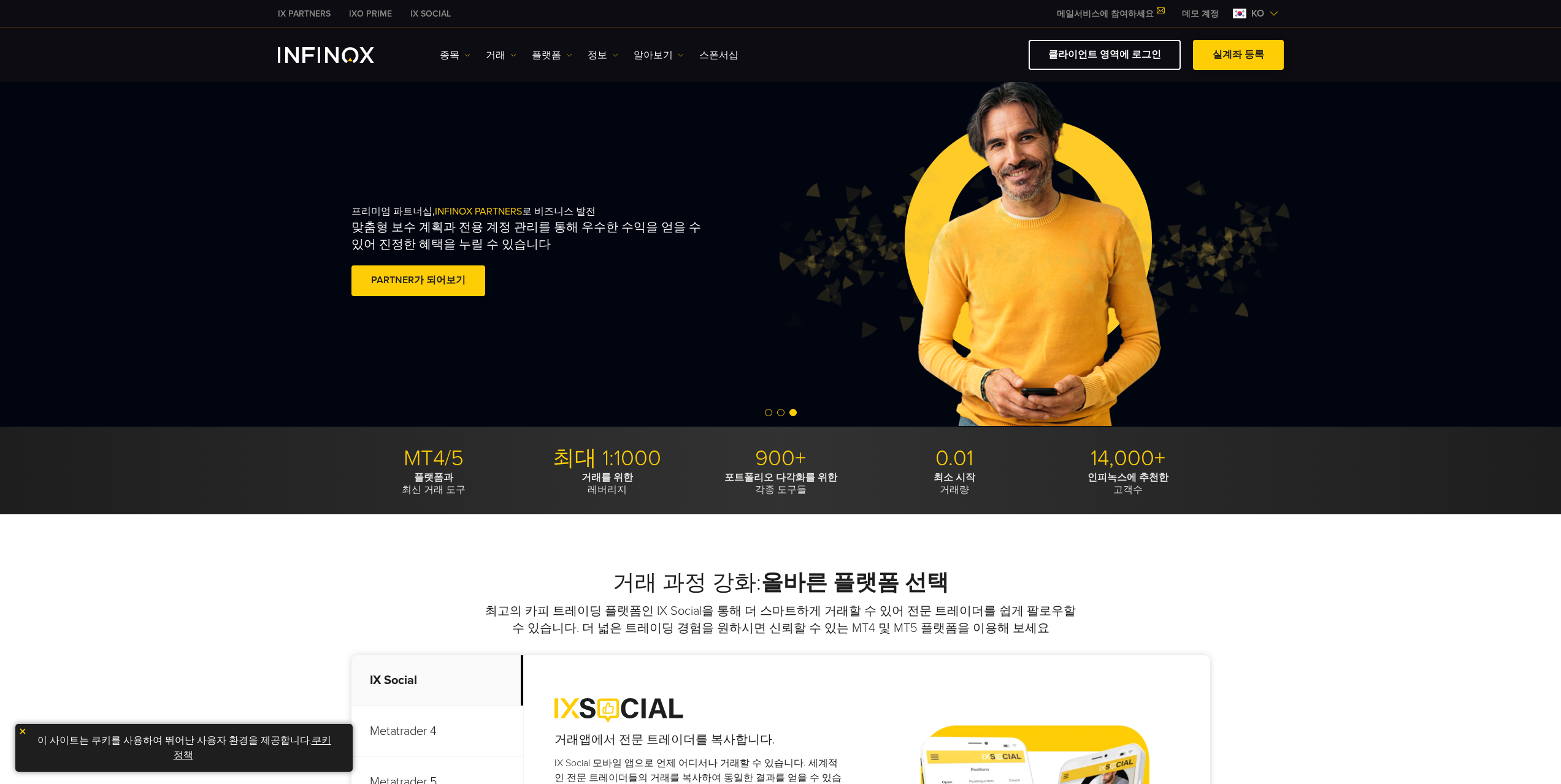
click at [1223, 61] on link "실계좌 등록" at bounding box center [1238, 55] width 91 height 31
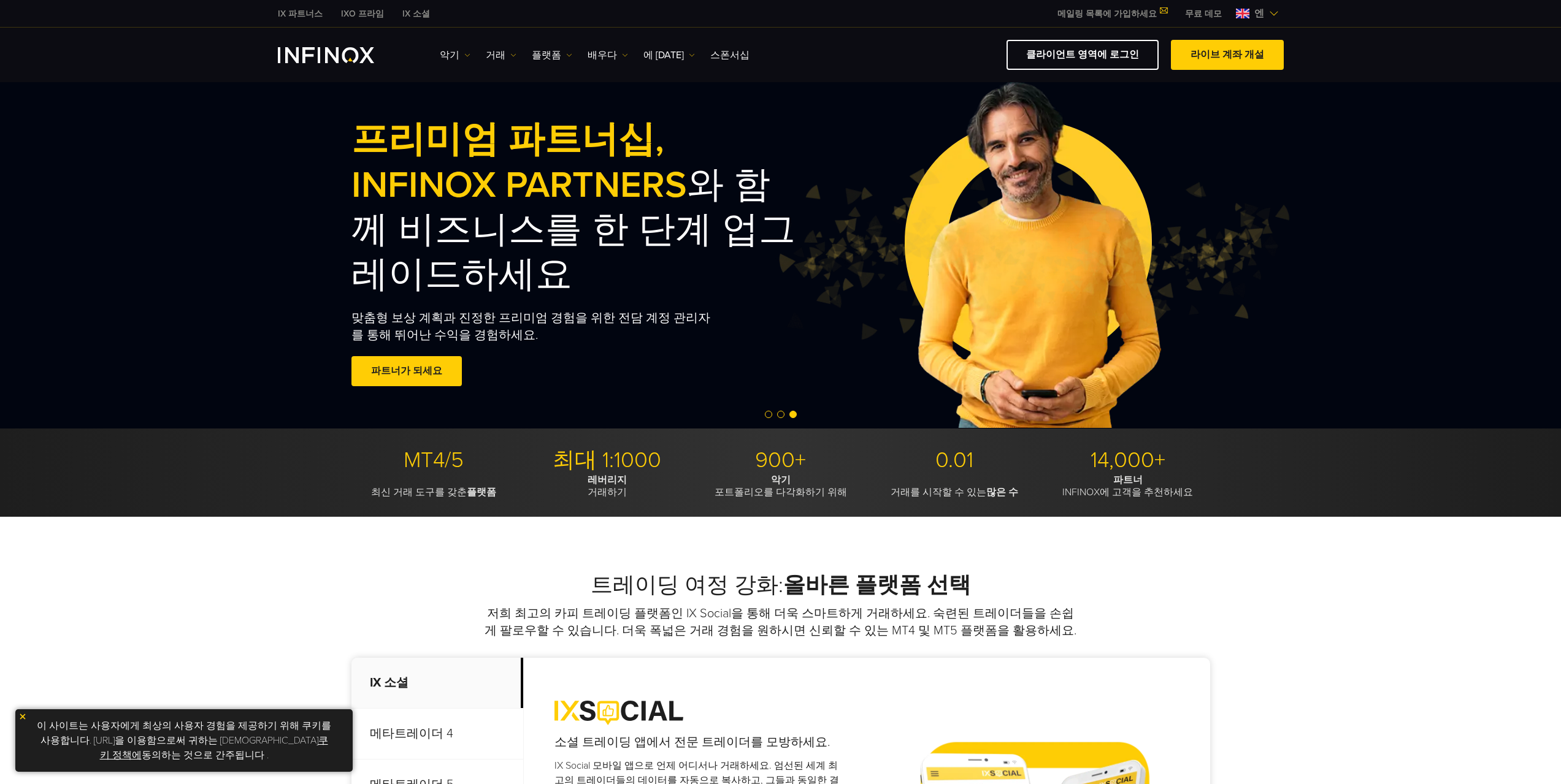
scroll to position [184, 0]
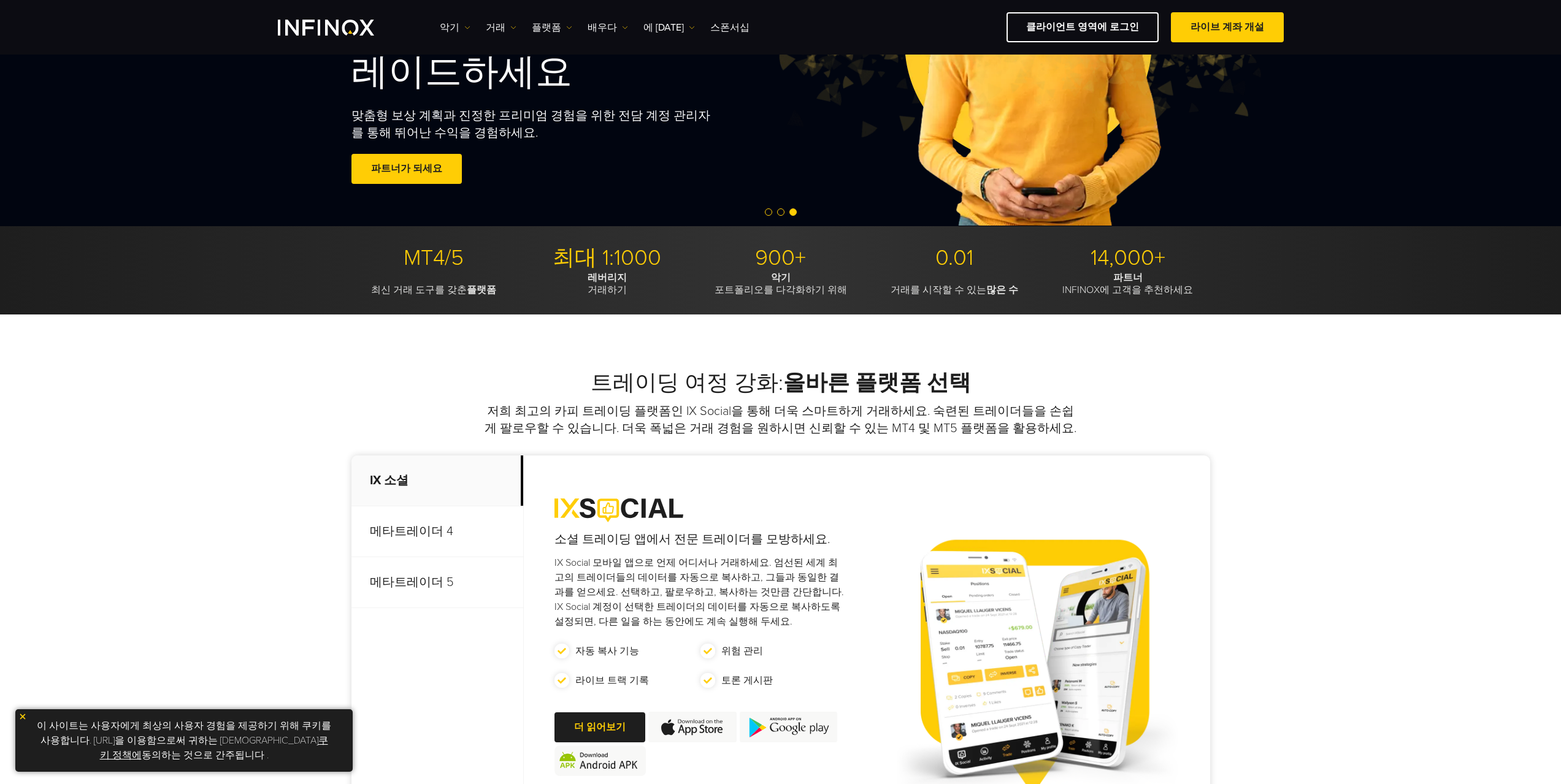
click at [446, 577] on font "메타트레이더 5" at bounding box center [412, 582] width 84 height 15
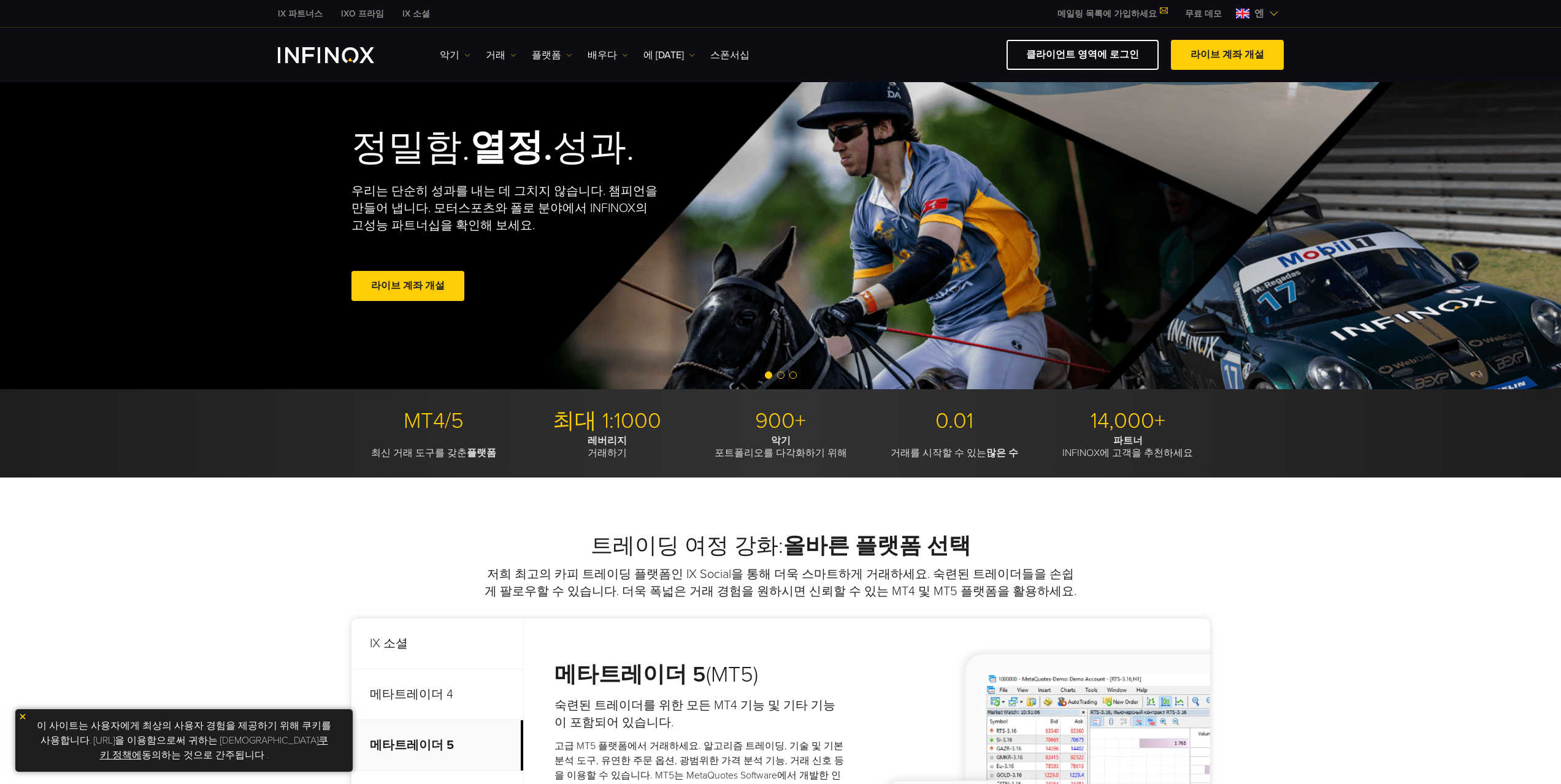
scroll to position [0, 0]
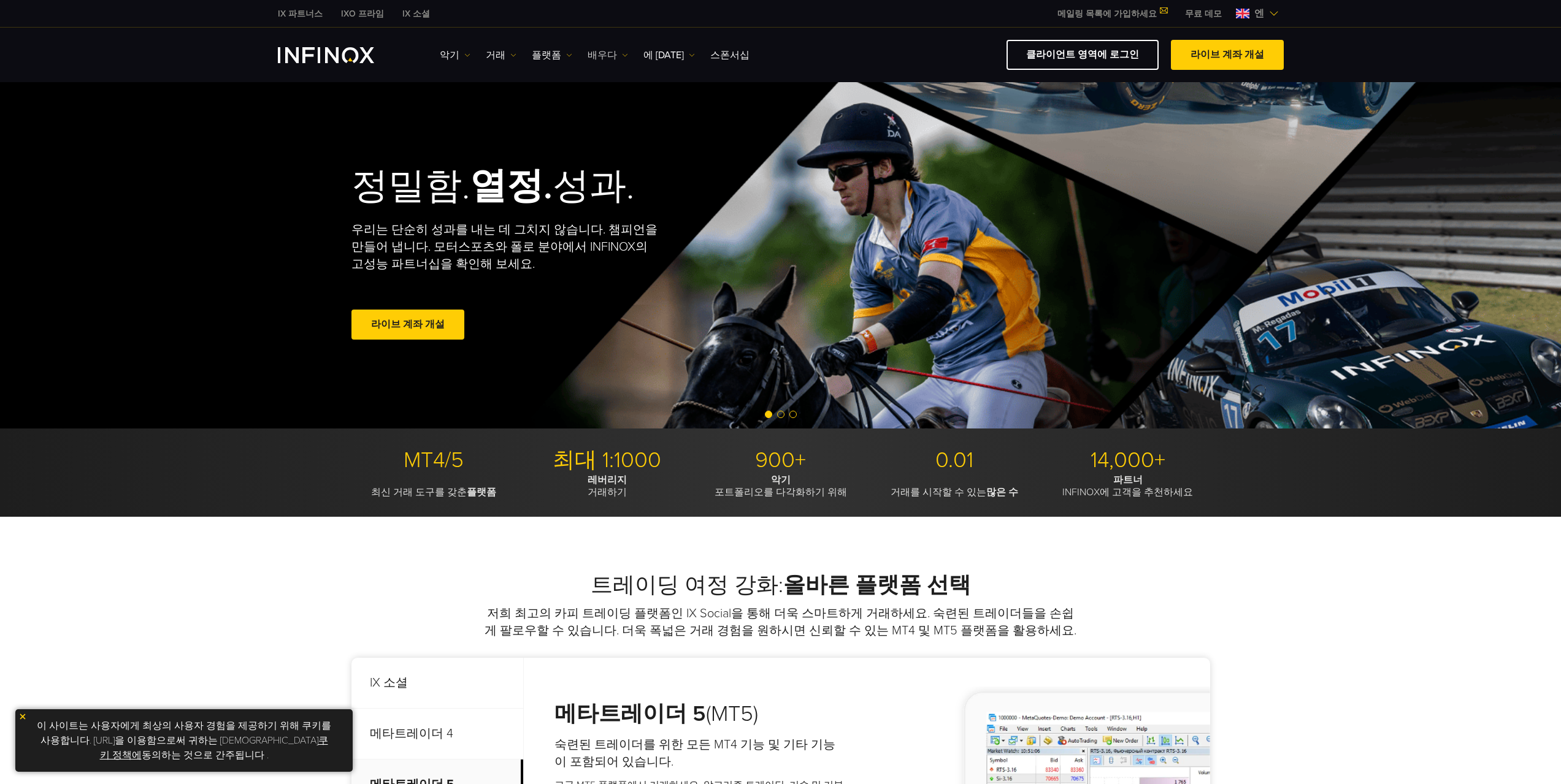
click at [606, 57] on font "배우다" at bounding box center [603, 55] width 30 height 12
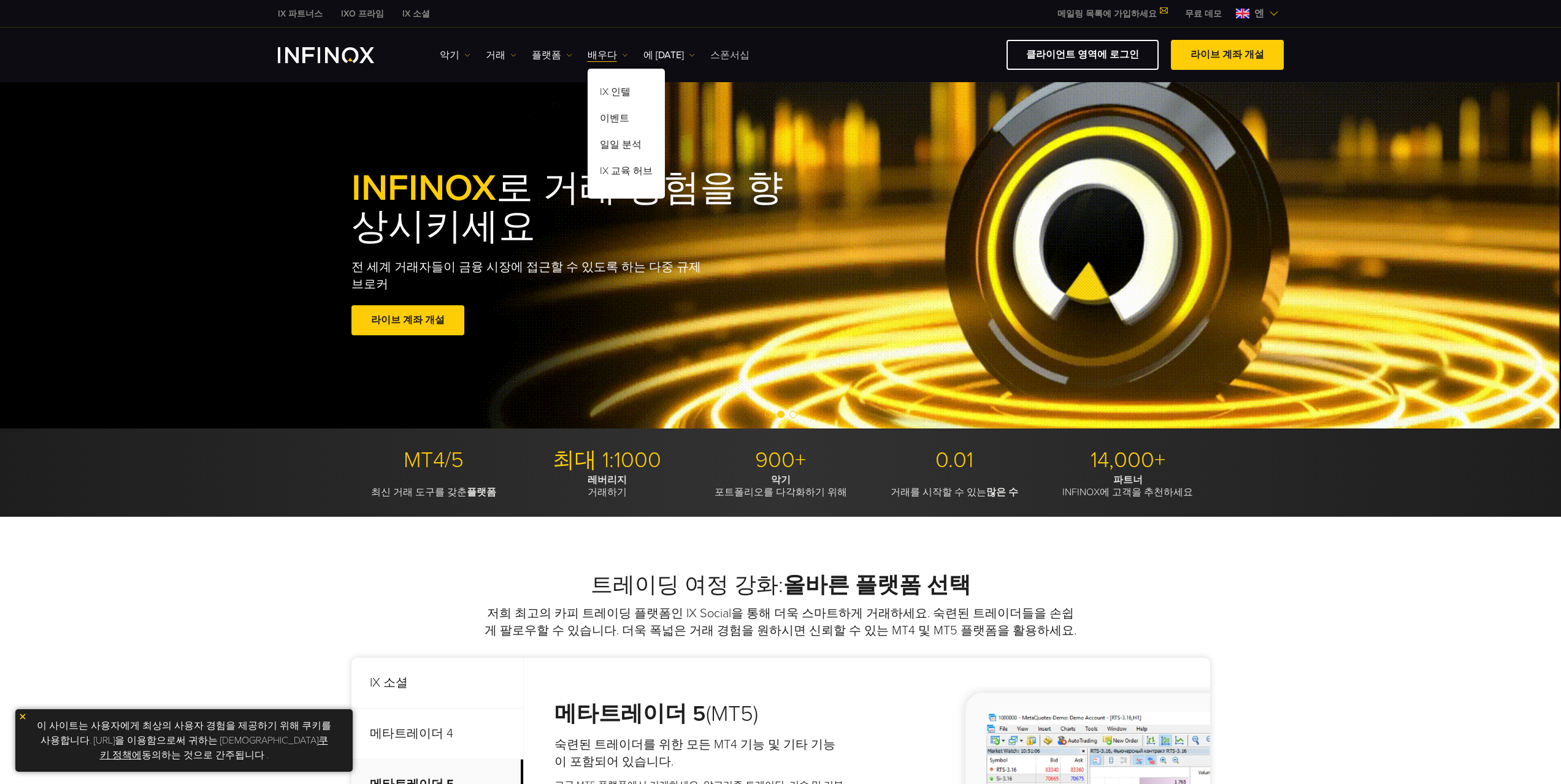
click at [713, 57] on font "스폰서십" at bounding box center [730, 55] width 39 height 12
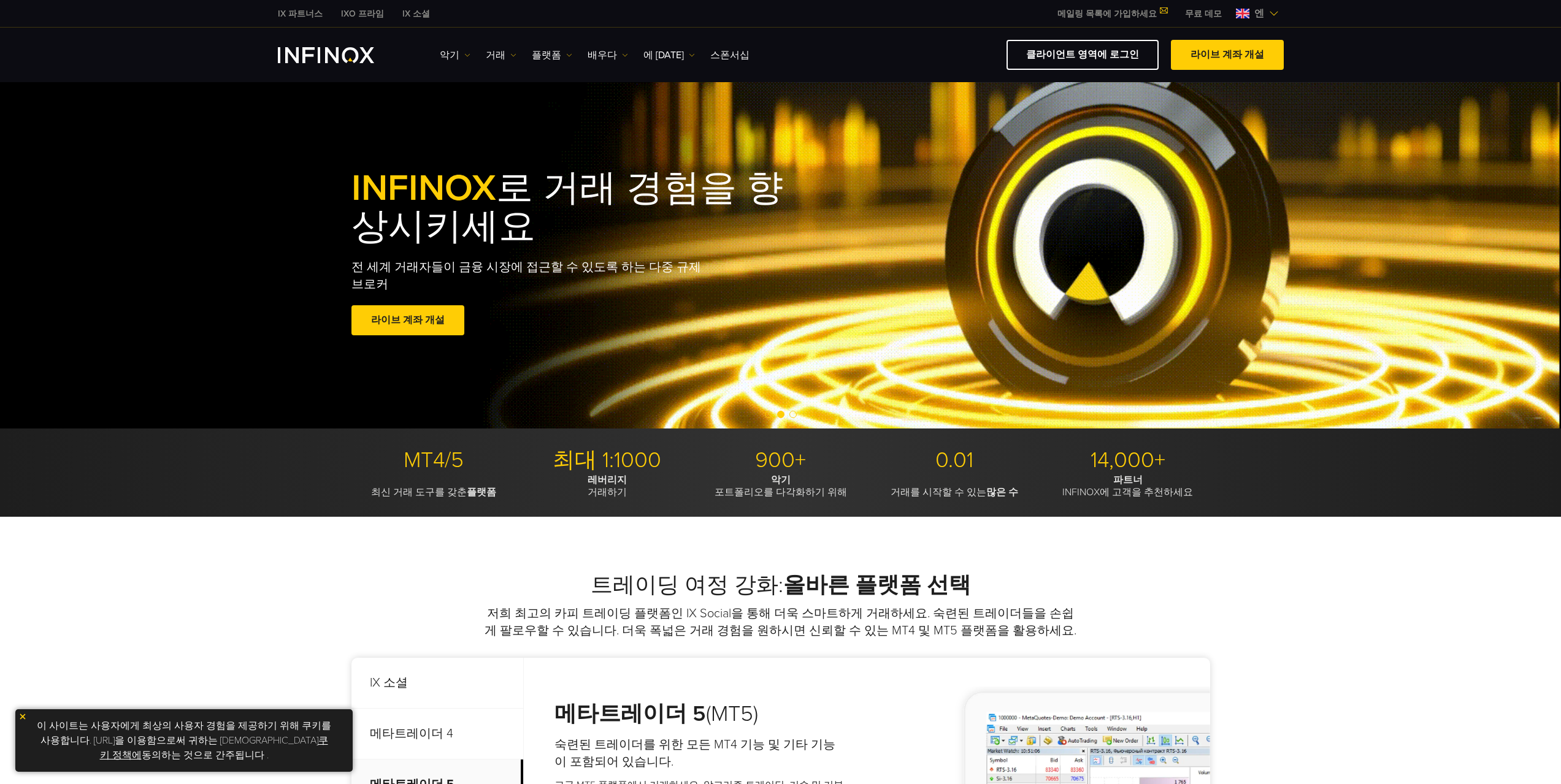
click at [333, 55] on img "INFINOX 로고" at bounding box center [326, 55] width 96 height 16
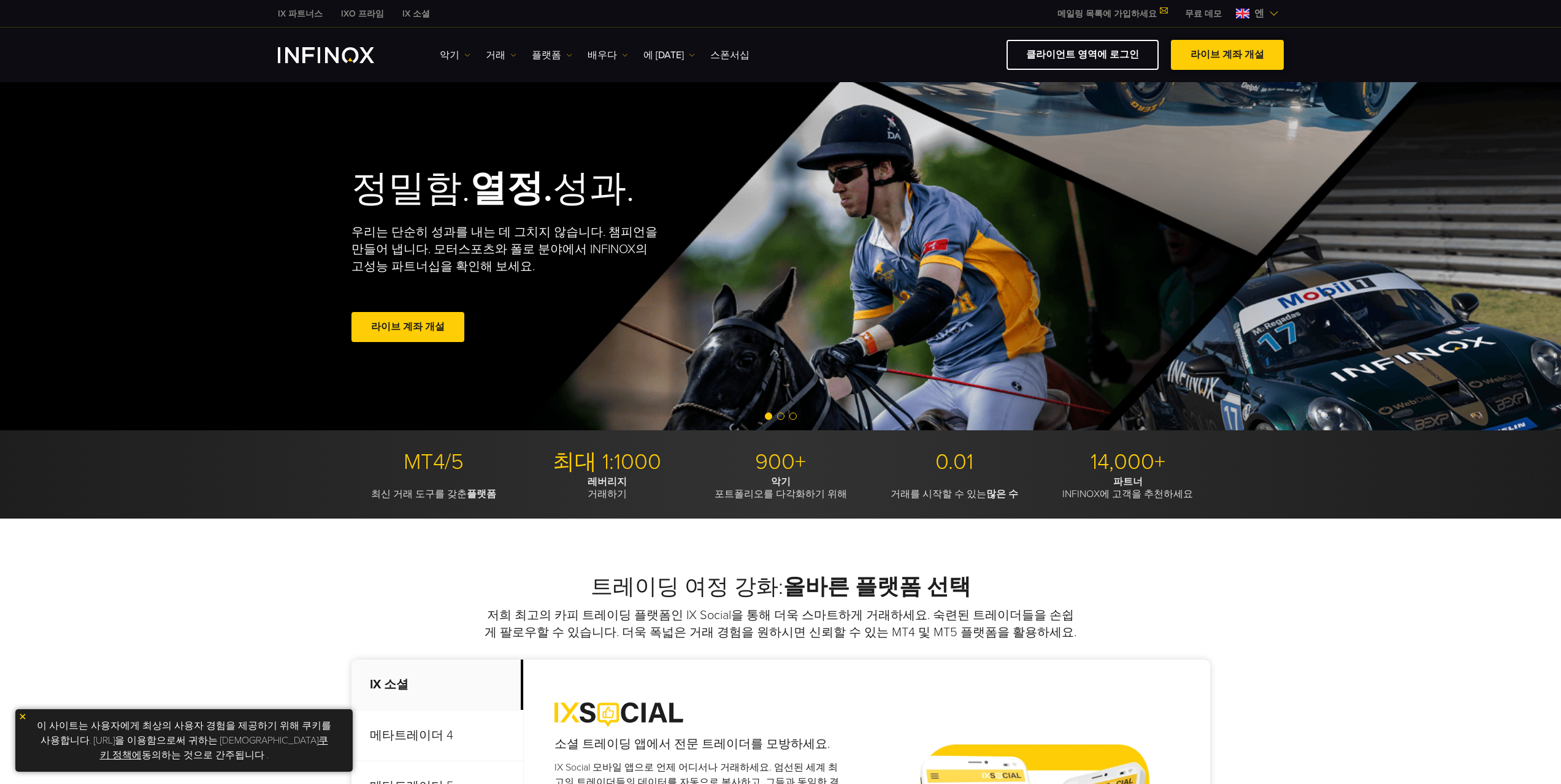
click at [1227, 55] on span at bounding box center [1227, 55] width 0 height 0
